Goal: Task Accomplishment & Management: Use online tool/utility

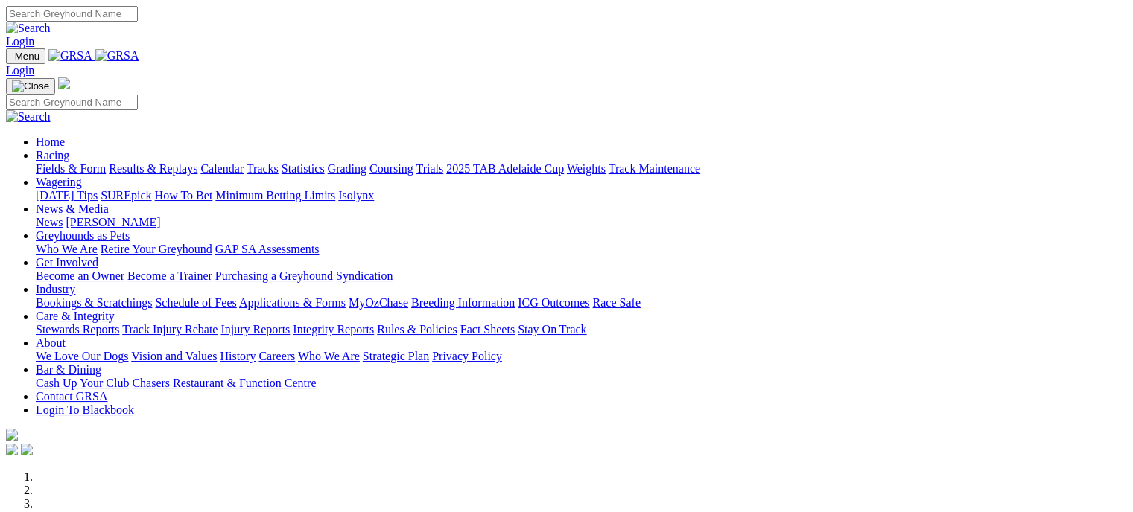
click at [152, 296] on link "Bookings & Scratchings" at bounding box center [94, 302] width 116 height 13
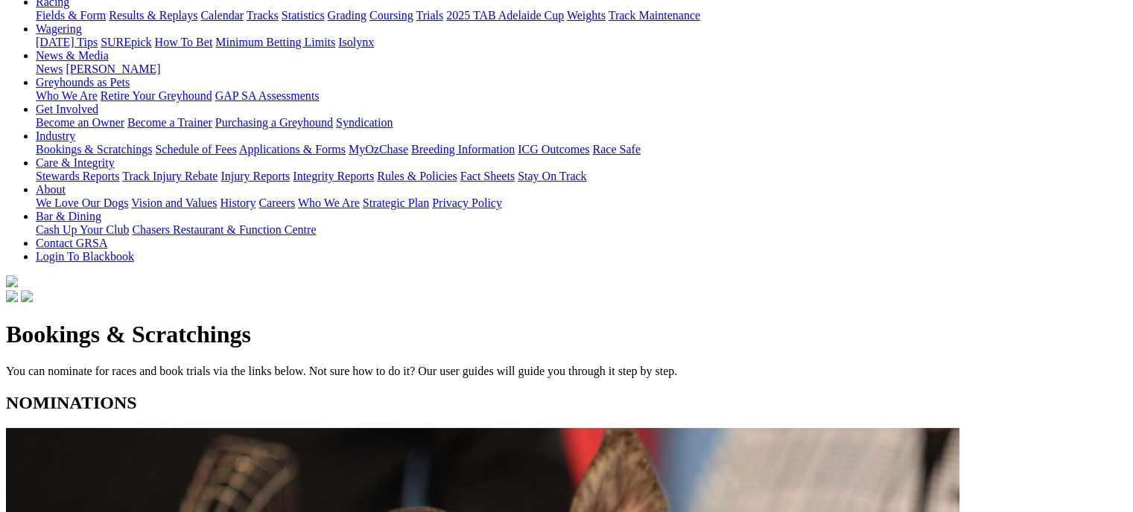
scroll to position [182, 0]
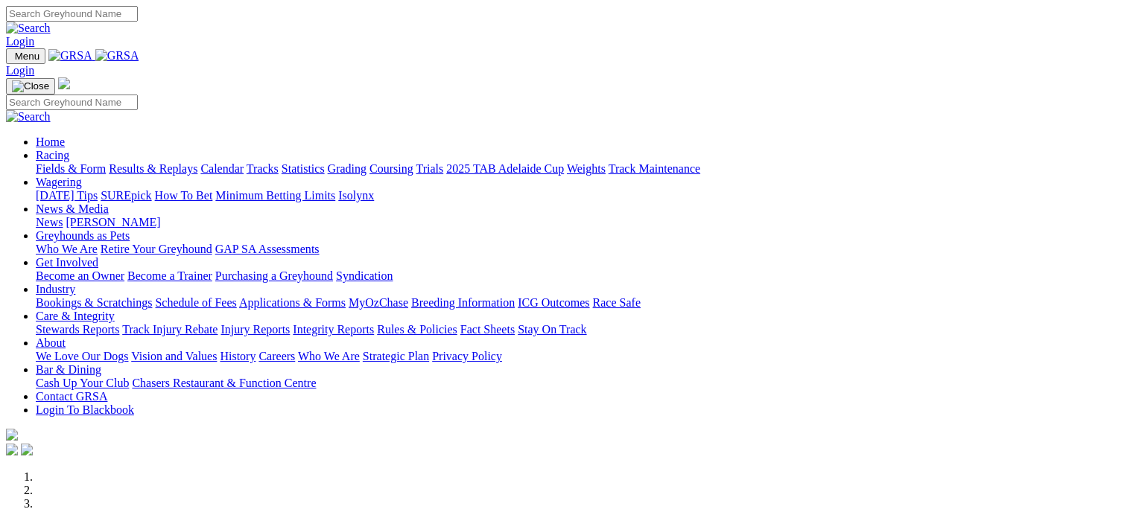
click at [75, 283] on link "Industry" at bounding box center [55, 289] width 39 height 13
click at [152, 296] on link "Bookings & Scratchings" at bounding box center [94, 302] width 116 height 13
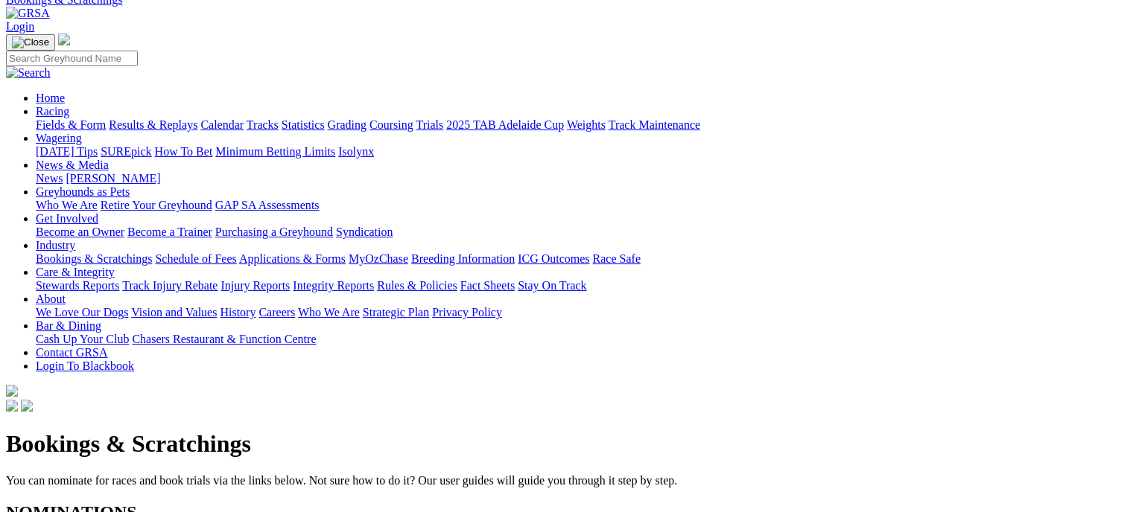
scroll to position [171, 0]
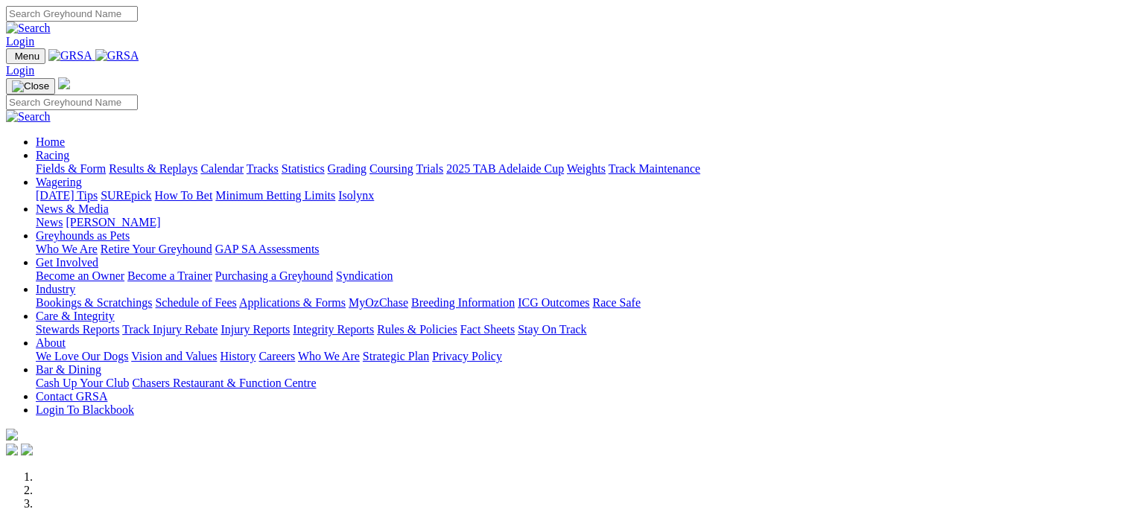
click at [152, 296] on link "Bookings & Scratchings" at bounding box center [94, 302] width 116 height 13
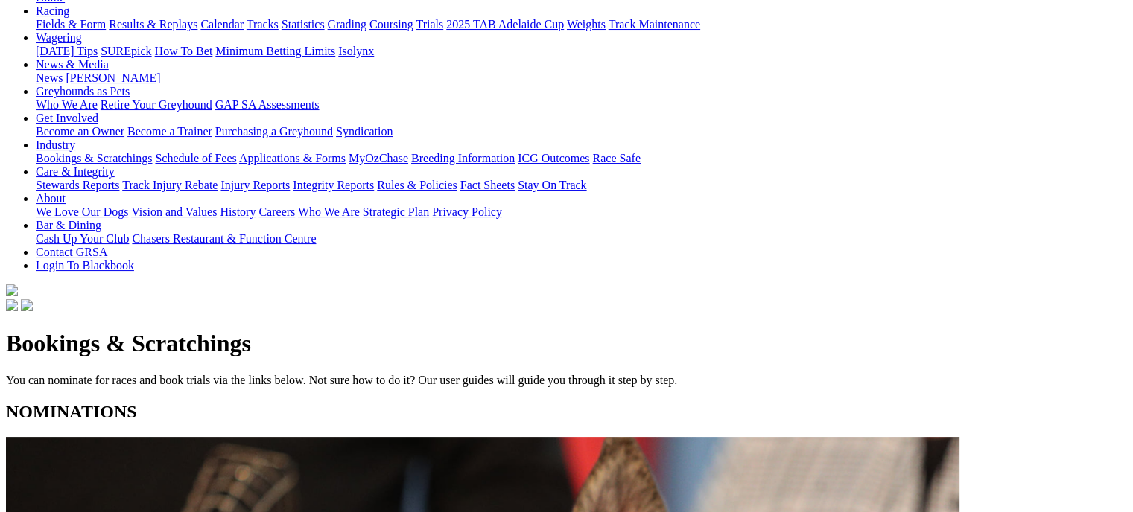
scroll to position [196, 0]
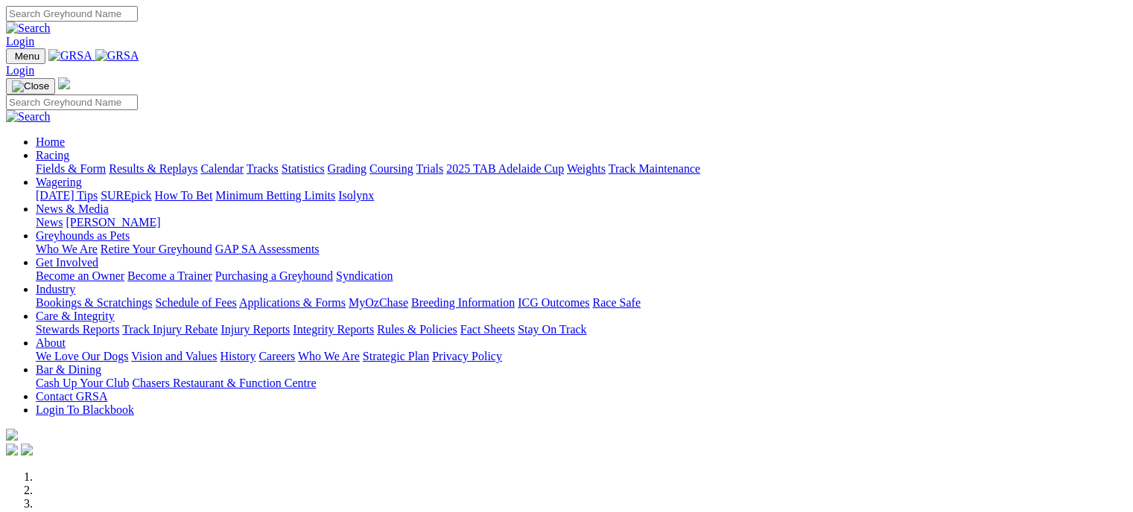
click at [152, 296] on link "Bookings & Scratchings" at bounding box center [94, 302] width 116 height 13
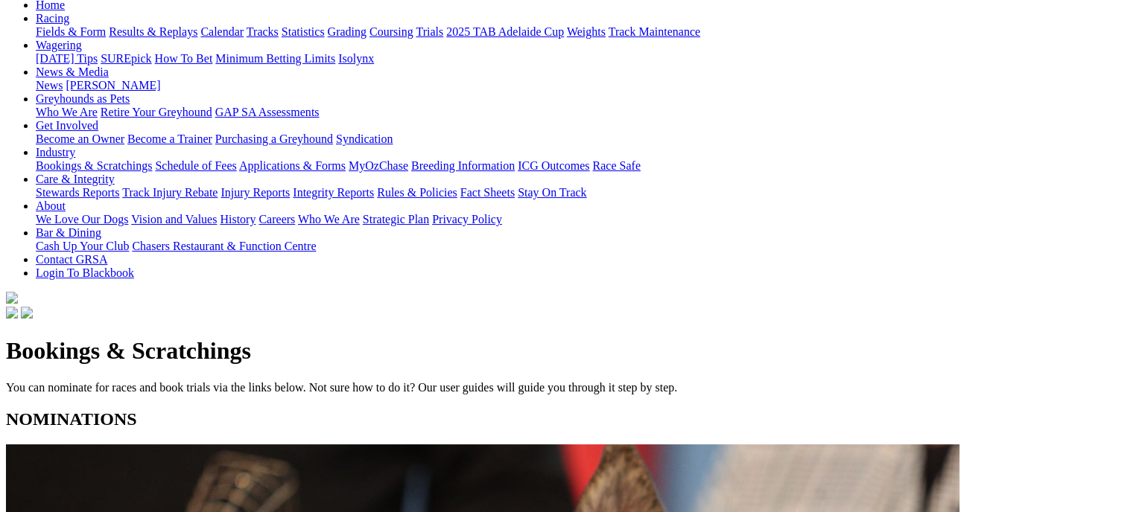
scroll to position [173, 0]
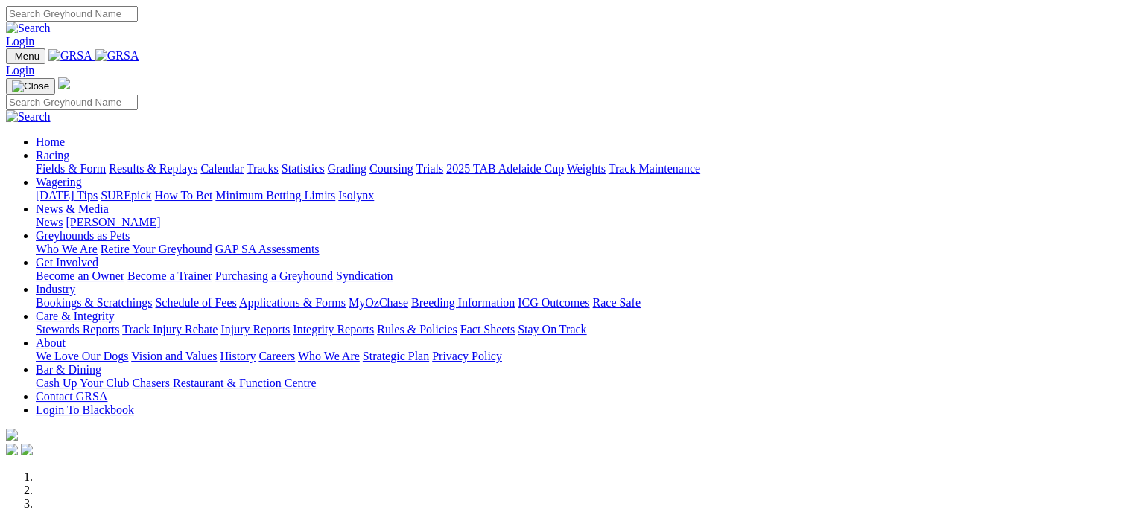
click at [152, 296] on link "Bookings & Scratchings" at bounding box center [94, 302] width 116 height 13
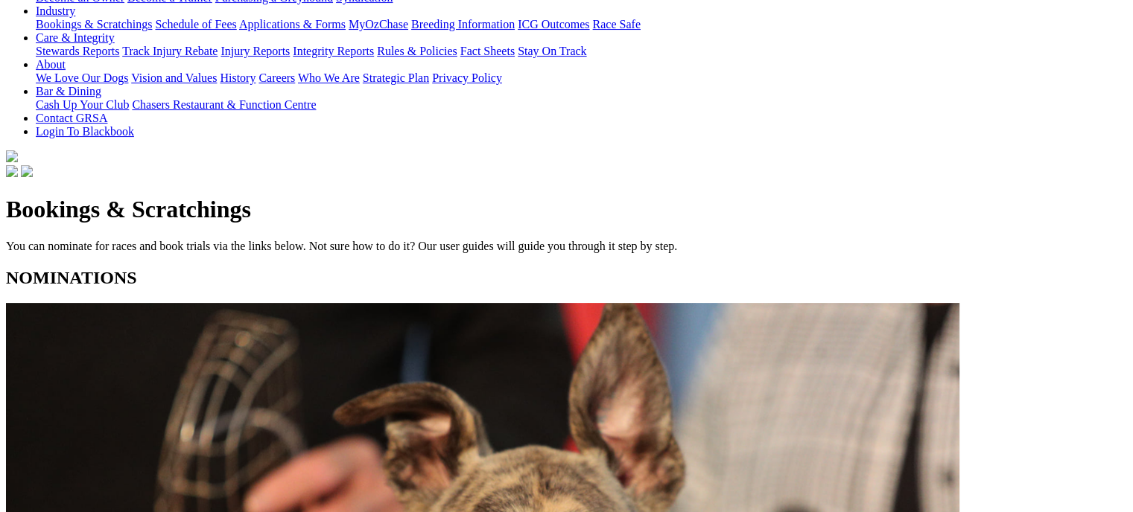
scroll to position [335, 0]
